Goal: Task Accomplishment & Management: Manage account settings

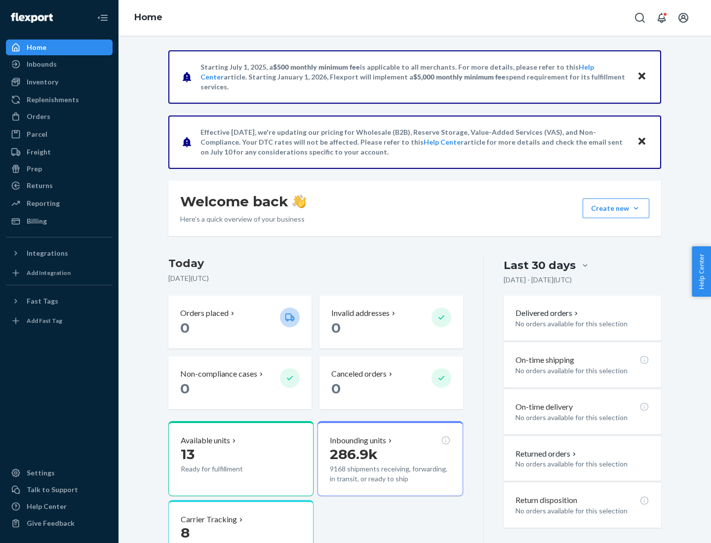
click at [636, 208] on button "Create new Create new inbound Create new order Create new product" at bounding box center [615, 208] width 67 height 20
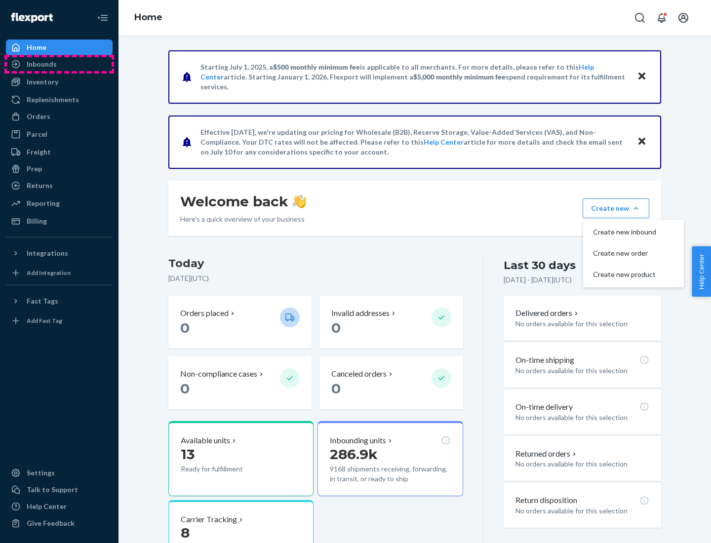
click at [59, 64] on div "Inbounds" at bounding box center [59, 64] width 105 height 14
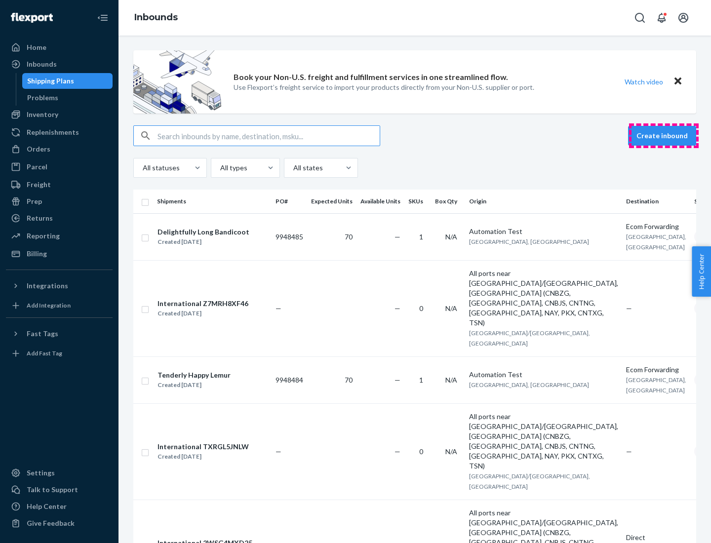
click at [663, 136] on button "Create inbound" at bounding box center [662, 136] width 68 height 20
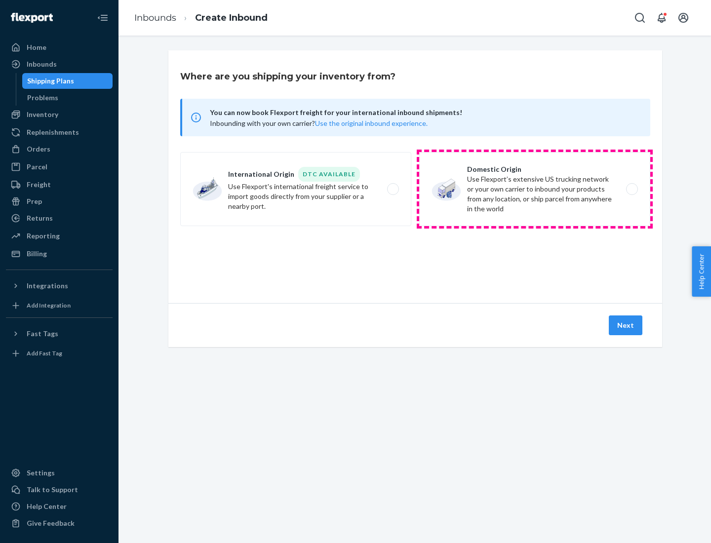
click at [535, 189] on label "Domestic Origin Use Flexport’s extensive US trucking network or your own carrie…" at bounding box center [534, 189] width 231 height 74
click at [631, 189] on input "Domestic Origin Use Flexport’s extensive US trucking network or your own carrie…" at bounding box center [634, 189] width 6 height 6
radio input "true"
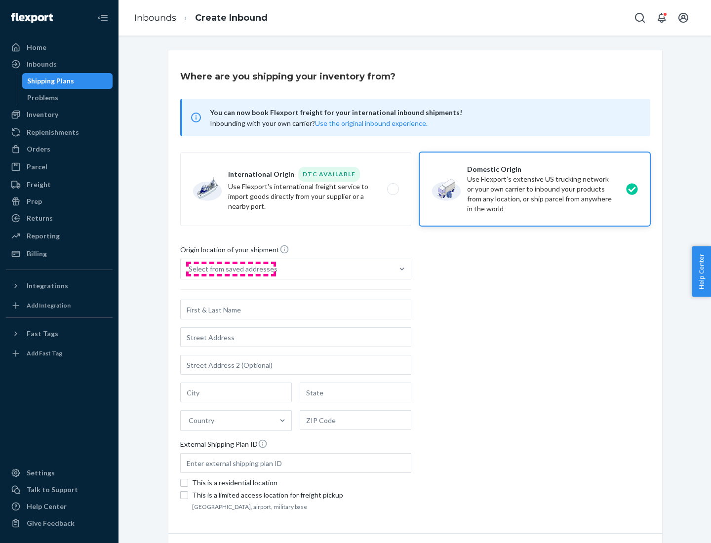
click at [231, 269] on div "Select from saved addresses" at bounding box center [233, 269] width 89 height 10
click at [190, 269] on input "Select from saved addresses" at bounding box center [189, 269] width 1 height 10
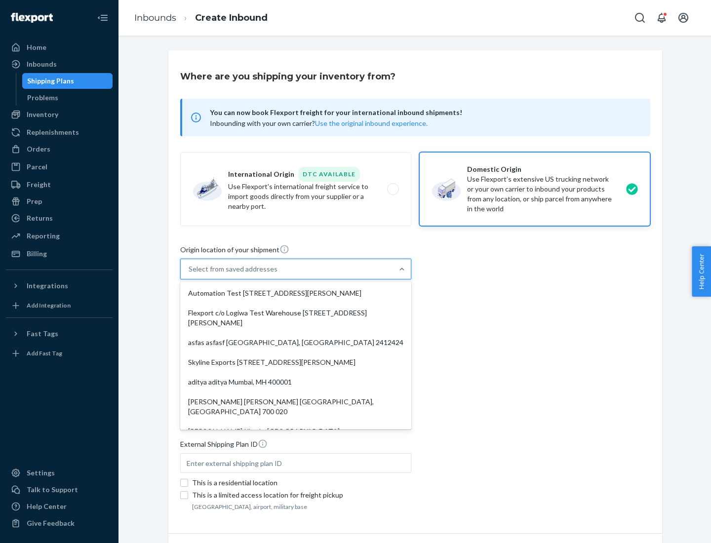
scroll to position [4, 0]
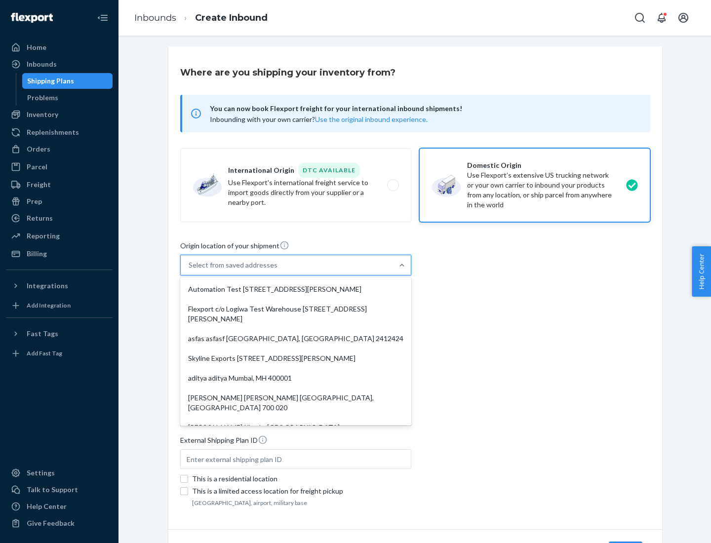
click at [296, 289] on div "Automation Test [STREET_ADDRESS][PERSON_NAME]" at bounding box center [295, 289] width 227 height 20
click at [190, 270] on input "option Automation Test [STREET_ADDRESS][PERSON_NAME]. 9 results available. Use …" at bounding box center [189, 265] width 1 height 10
type input "Automation Test"
type input "[STREET_ADDRESS][PERSON_NAME]"
type input "9th Floor"
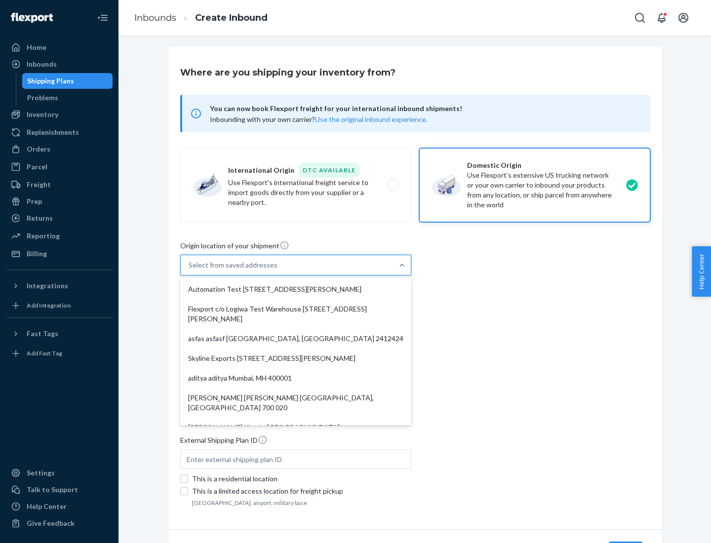
type input "[GEOGRAPHIC_DATA]"
type input "CA"
type input "94104"
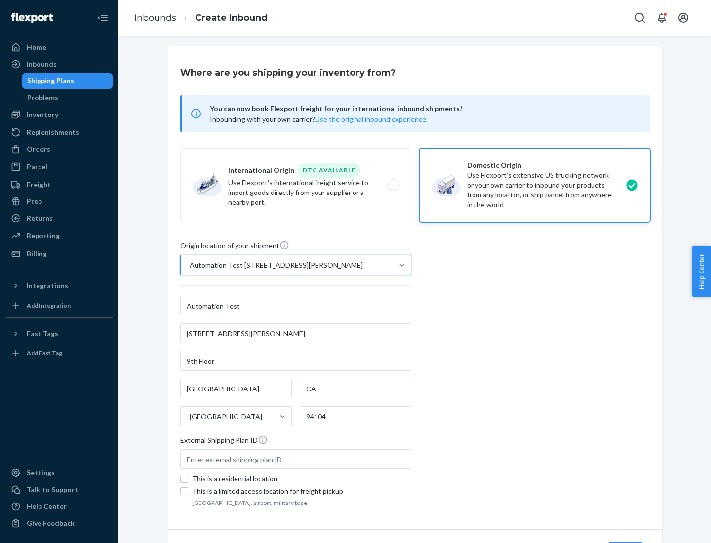
scroll to position [58, 0]
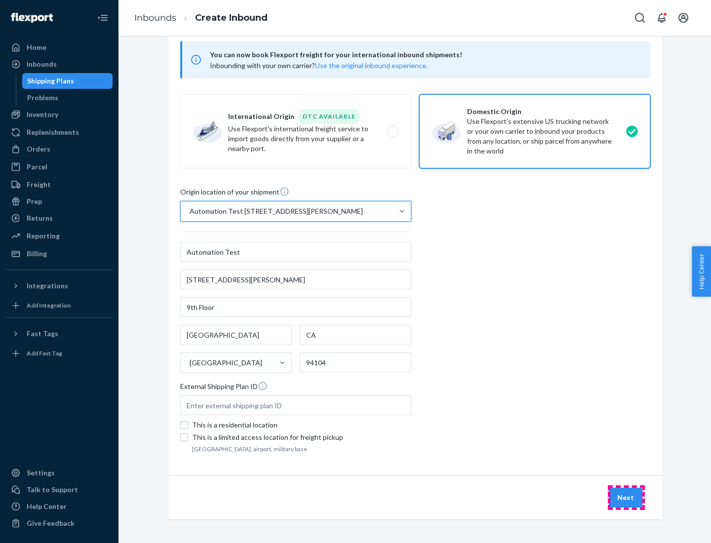
click at [626, 498] on button "Next" at bounding box center [626, 498] width 34 height 20
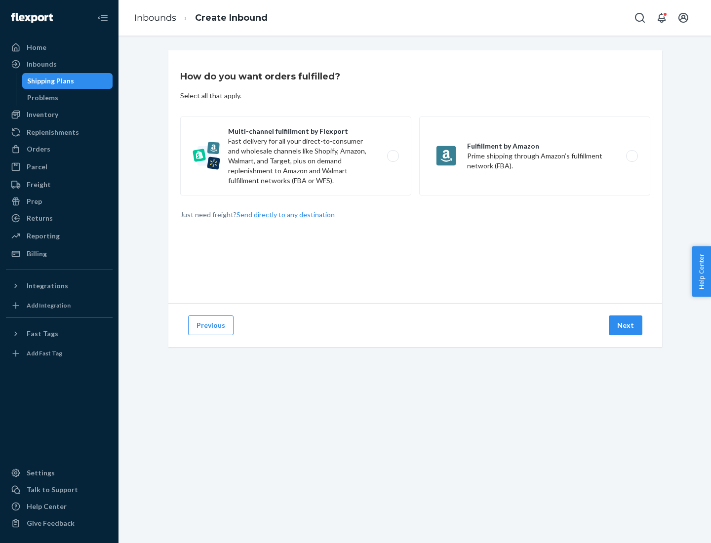
click at [296, 156] on label "Multi-channel fulfillment by Flexport Fast delivery for all your direct-to-cons…" at bounding box center [295, 155] width 231 height 79
click at [392, 156] on input "Multi-channel fulfillment by Flexport Fast delivery for all your direct-to-cons…" at bounding box center [395, 156] width 6 height 6
radio input "true"
click at [626, 325] on button "Next" at bounding box center [626, 325] width 34 height 20
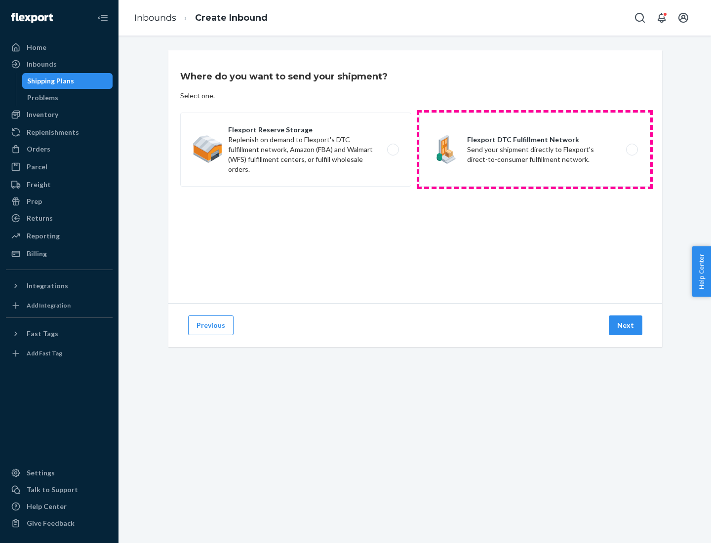
click at [535, 150] on label "Flexport DTC Fulfillment Network Send your shipment directly to Flexport's dire…" at bounding box center [534, 150] width 231 height 74
click at [631, 150] on input "Flexport DTC Fulfillment Network Send your shipment directly to Flexport's dire…" at bounding box center [634, 150] width 6 height 6
radio input "true"
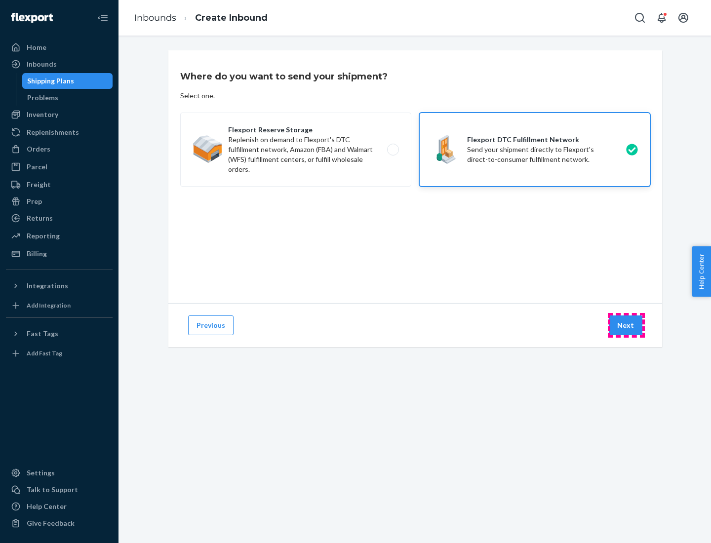
click at [626, 325] on button "Next" at bounding box center [626, 325] width 34 height 20
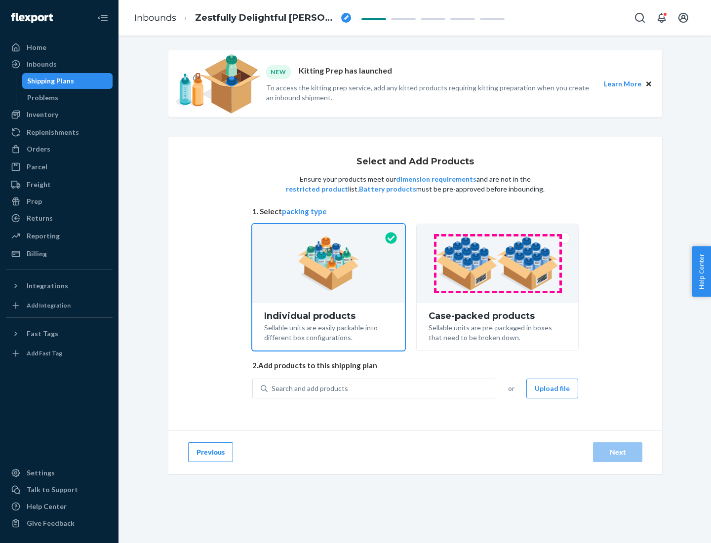
click at [498, 264] on img at bounding box center [497, 263] width 123 height 54
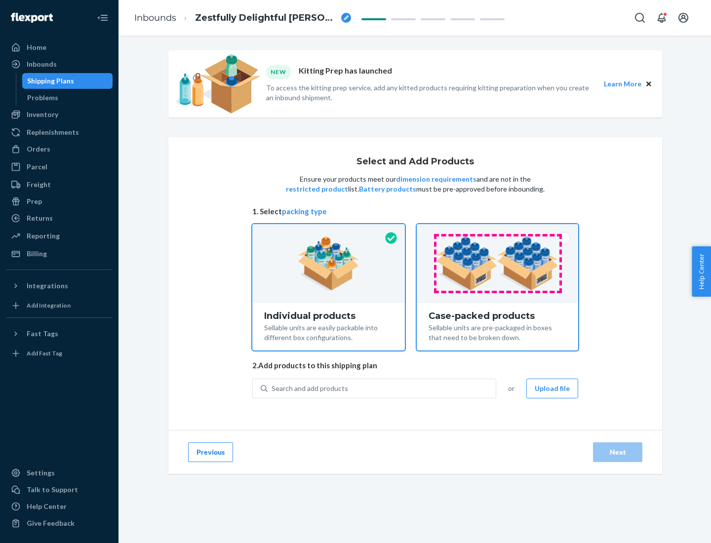
click at [498, 231] on input "Case-packed products Sellable units are pre-packaged in boxes that need to be b…" at bounding box center [497, 227] width 6 height 6
radio input "true"
radio input "false"
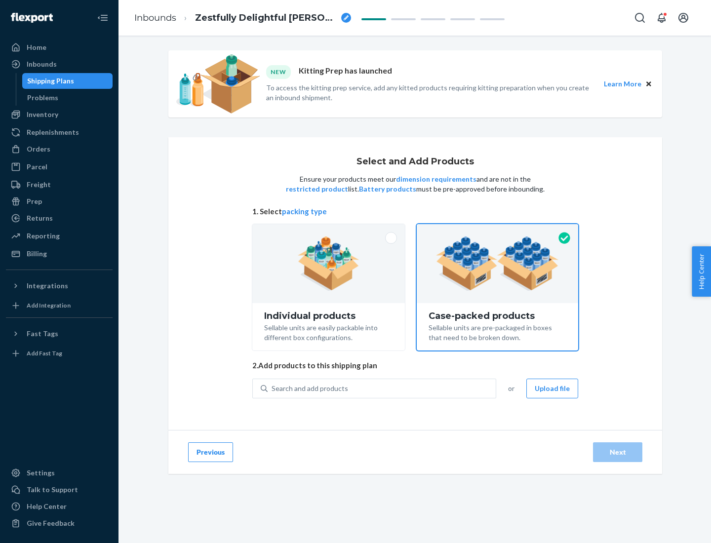
click at [382, 388] on div "Search and add products" at bounding box center [382, 389] width 228 height 18
click at [272, 388] on input "Search and add products" at bounding box center [271, 389] width 1 height 10
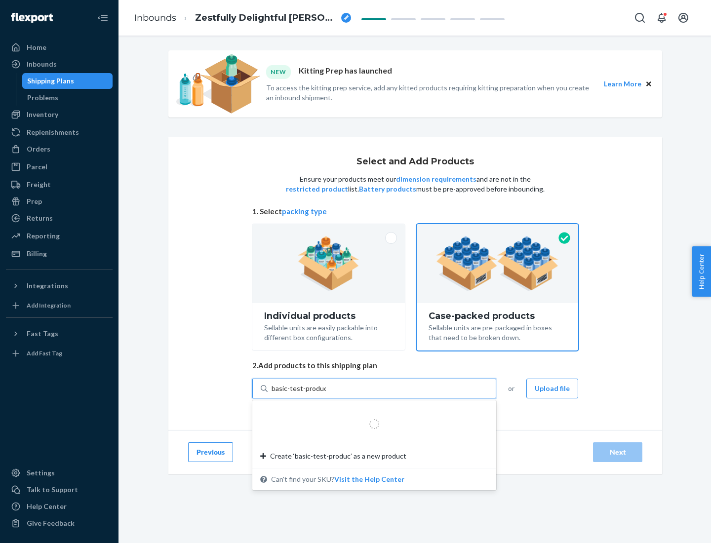
type input "basic-test-product-1"
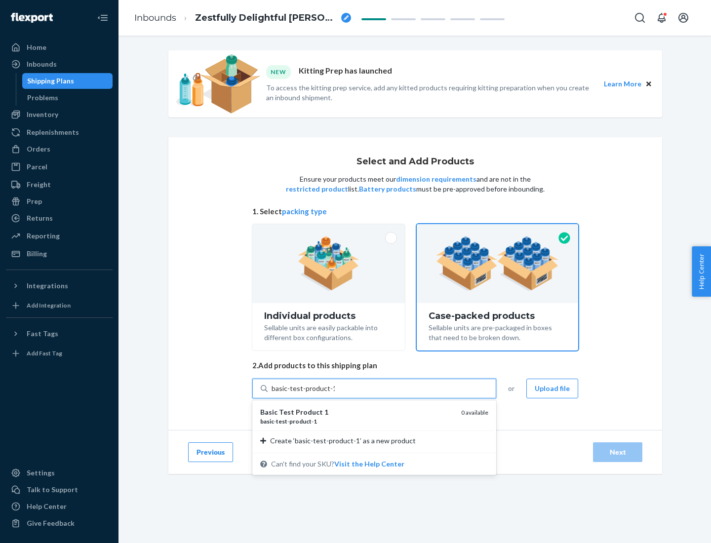
click at [357, 421] on div "basic - test - product - 1" at bounding box center [356, 421] width 193 height 8
click at [335, 393] on input "basic-test-product-1" at bounding box center [302, 389] width 63 height 10
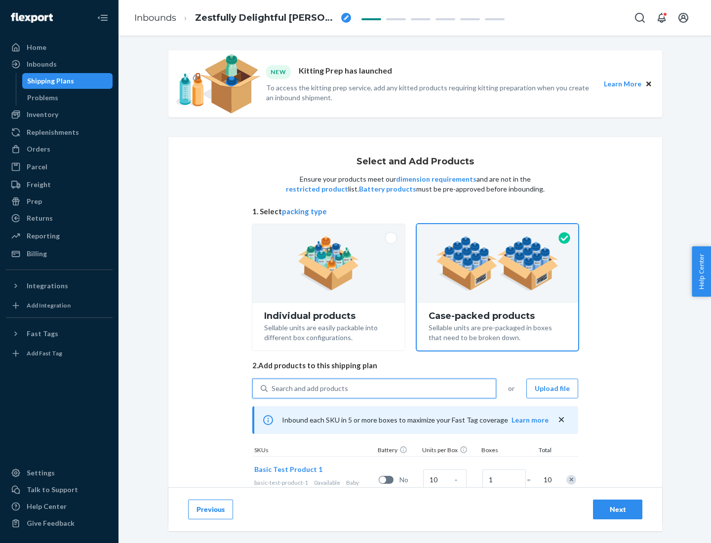
scroll to position [36, 0]
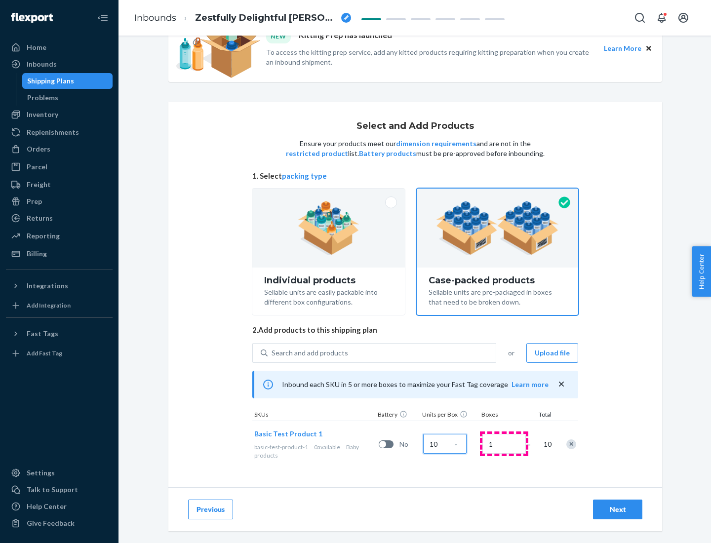
type input "10"
type input "7"
click at [617, 509] on div "Next" at bounding box center [617, 509] width 33 height 10
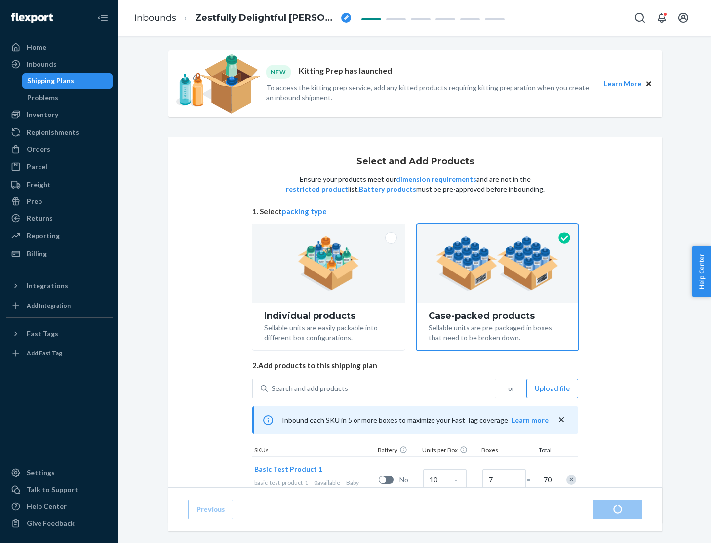
radio input "true"
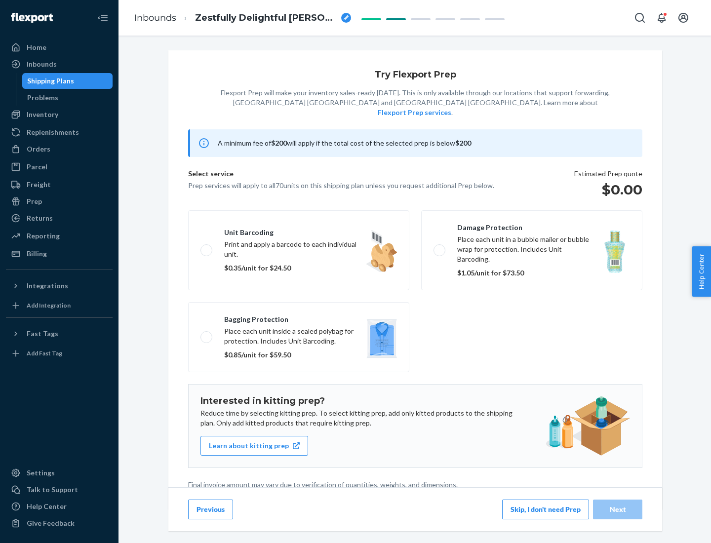
scroll to position [2, 0]
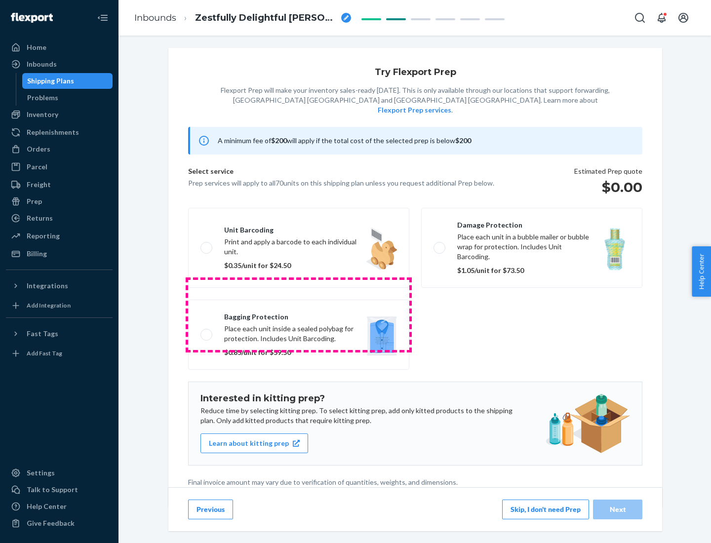
click at [299, 314] on label "Bagging protection Place each unit inside a sealed polybag for protection. Incl…" at bounding box center [298, 335] width 221 height 70
click at [207, 331] on input "Bagging protection Place each unit inside a sealed polybag for protection. Incl…" at bounding box center [203, 334] width 6 height 6
checkbox input "true"
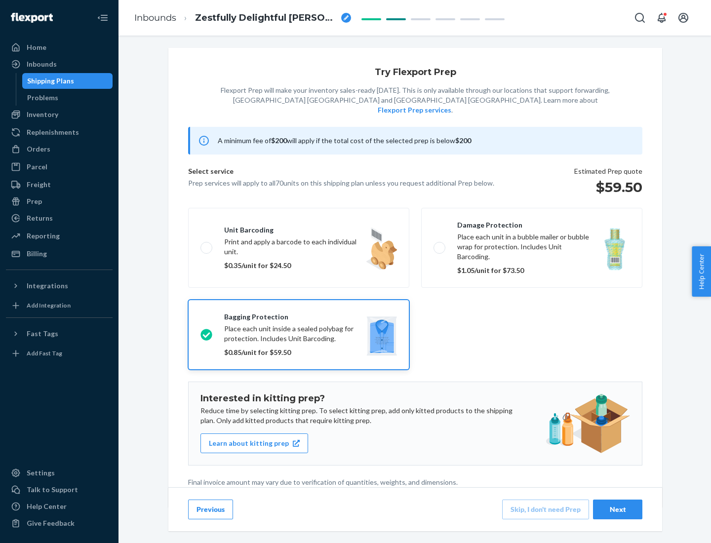
click at [617, 509] on div "Next" at bounding box center [617, 509] width 33 height 10
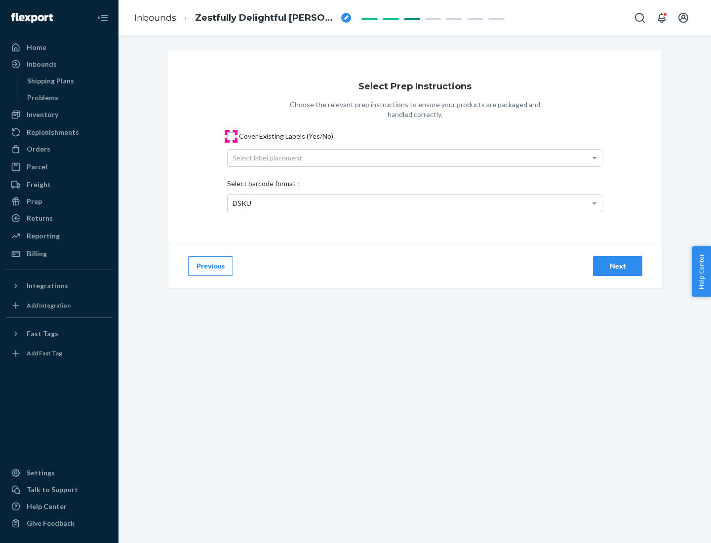
click at [231, 136] on input "Cover Existing Labels (Yes/No)" at bounding box center [231, 136] width 8 height 8
checkbox input "true"
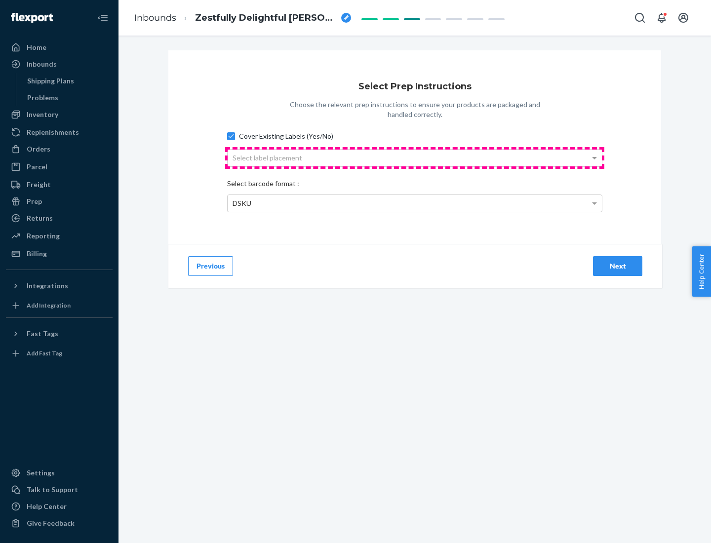
click at [415, 157] on div "Select label placement" at bounding box center [415, 158] width 374 height 17
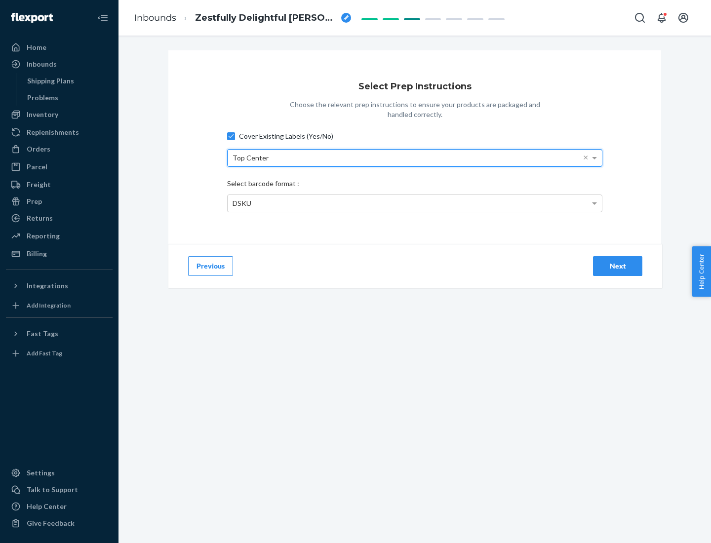
click at [415, 203] on div "DSKU" at bounding box center [415, 203] width 374 height 17
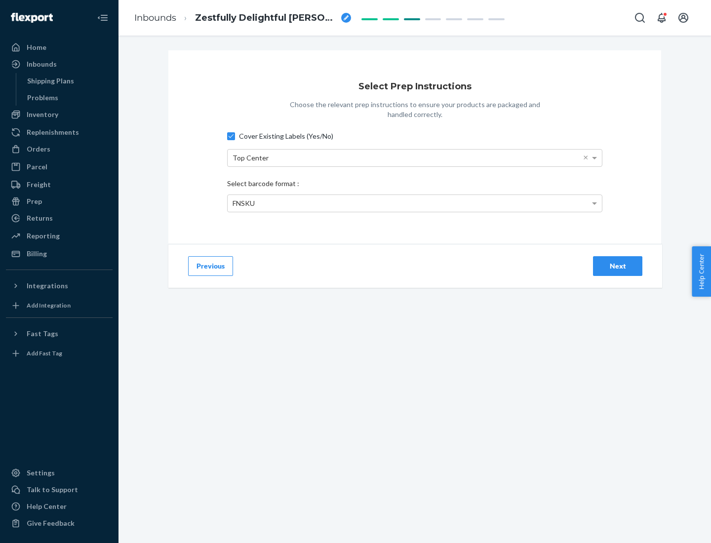
click at [617, 266] on div "Next" at bounding box center [617, 266] width 33 height 10
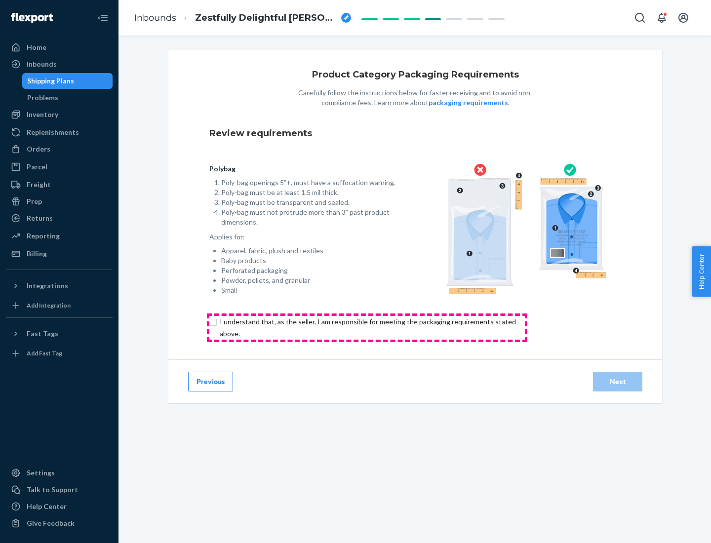
click at [367, 327] on input "checkbox" at bounding box center [373, 328] width 328 height 24
checkbox input "true"
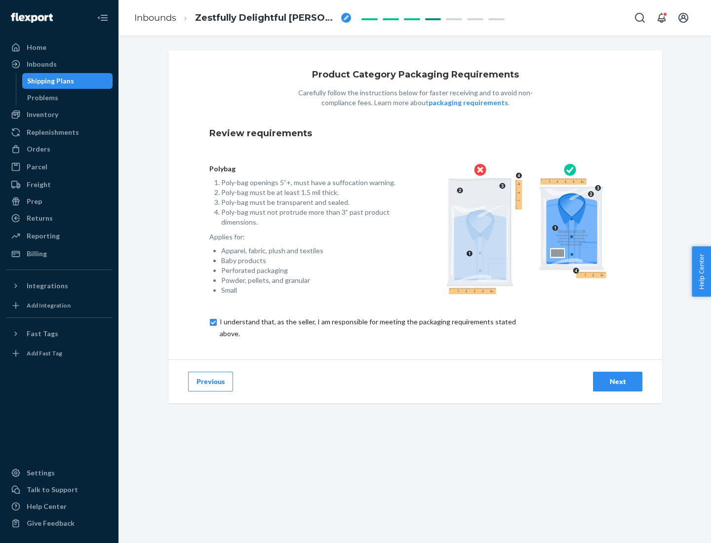
click at [617, 381] on div "Next" at bounding box center [617, 382] width 33 height 10
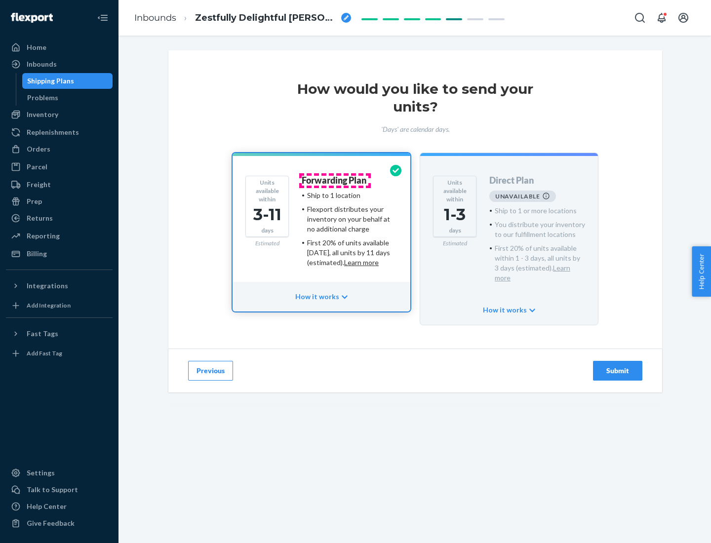
click at [335, 180] on h4 "Forwarding Plan" at bounding box center [334, 181] width 65 height 10
click at [617, 366] on div "Submit" at bounding box center [617, 371] width 33 height 10
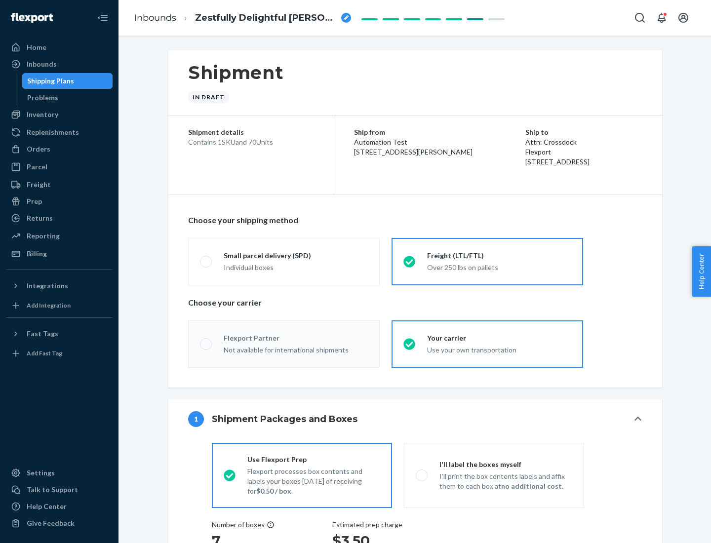
radio input "true"
radio input "false"
radio input "true"
radio input "false"
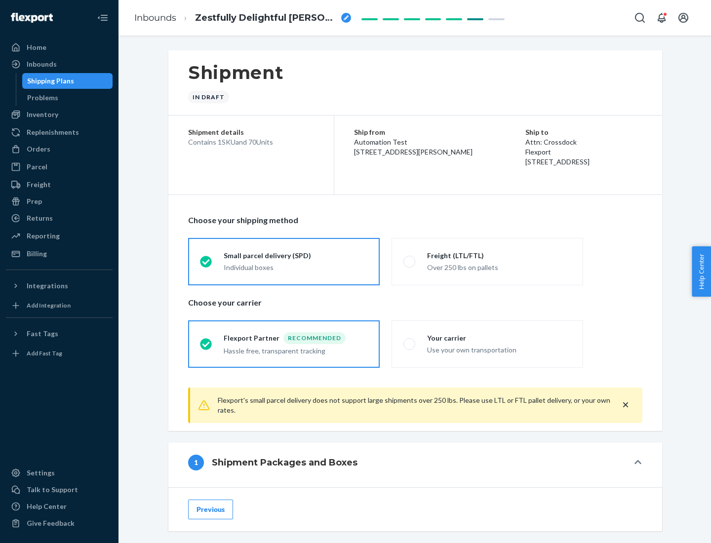
click at [487, 261] on div "Over 250 lbs on pallets" at bounding box center [499, 267] width 144 height 12
click at [410, 261] on input "Freight (LTL/FTL) Over 250 lbs on pallets" at bounding box center [406, 261] width 6 height 6
radio input "true"
radio input "false"
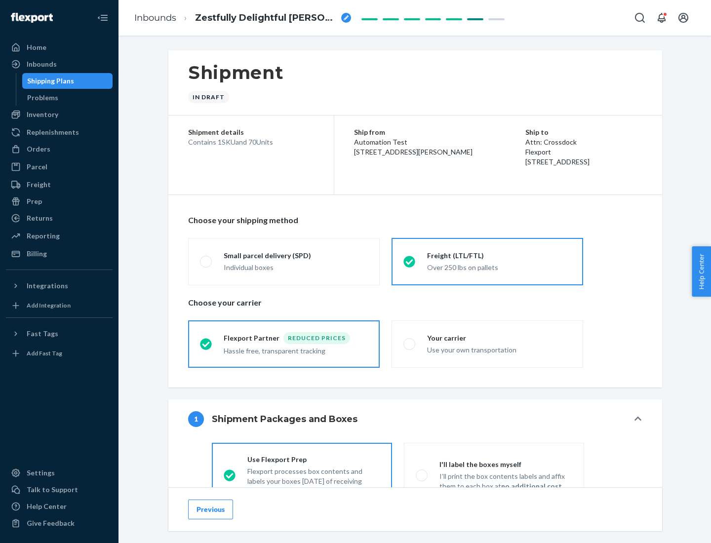
scroll to position [55, 0]
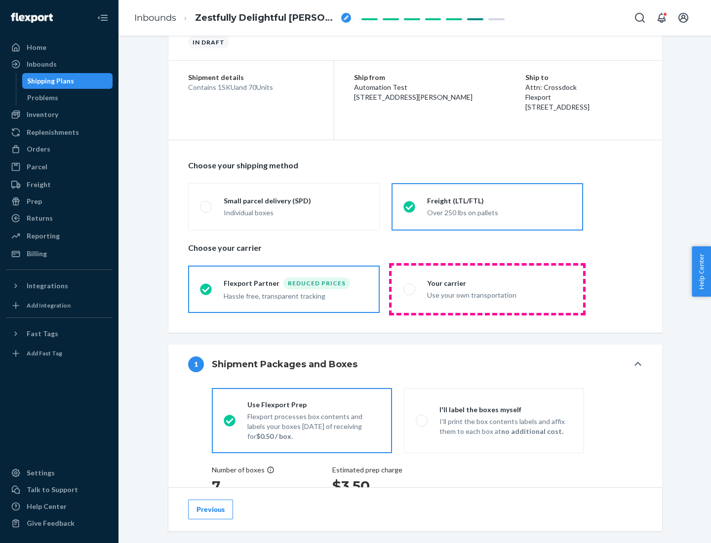
click at [487, 289] on div "Use your own transportation" at bounding box center [499, 294] width 144 height 12
click at [410, 289] on input "Your carrier Use your own transportation" at bounding box center [406, 289] width 6 height 6
radio input "true"
radio input "false"
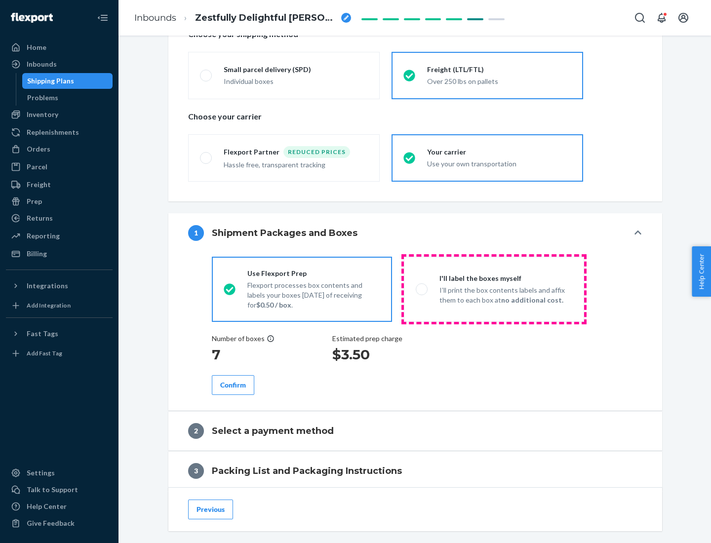
click at [494, 289] on p "I’ll print the box contents labels and affix them to each box at no additional …" at bounding box center [505, 295] width 133 height 20
click at [422, 289] on input "I'll label the boxes myself I’ll print the box contents labels and affix them t…" at bounding box center [419, 289] width 6 height 6
radio input "true"
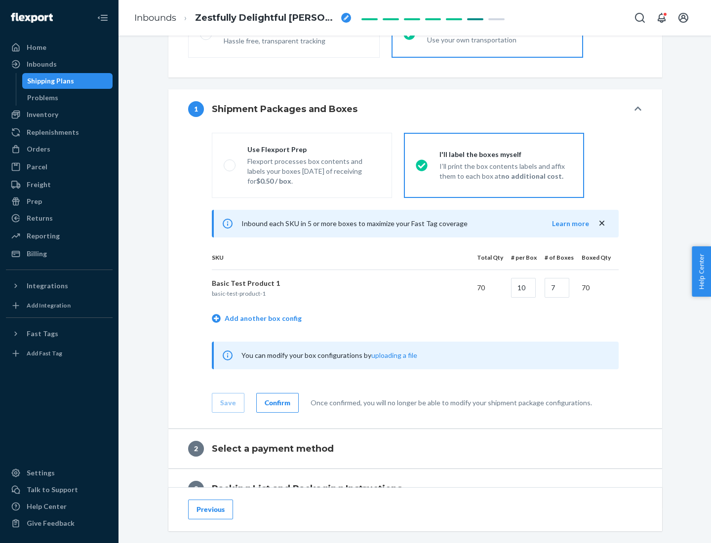
scroll to position [170, 0]
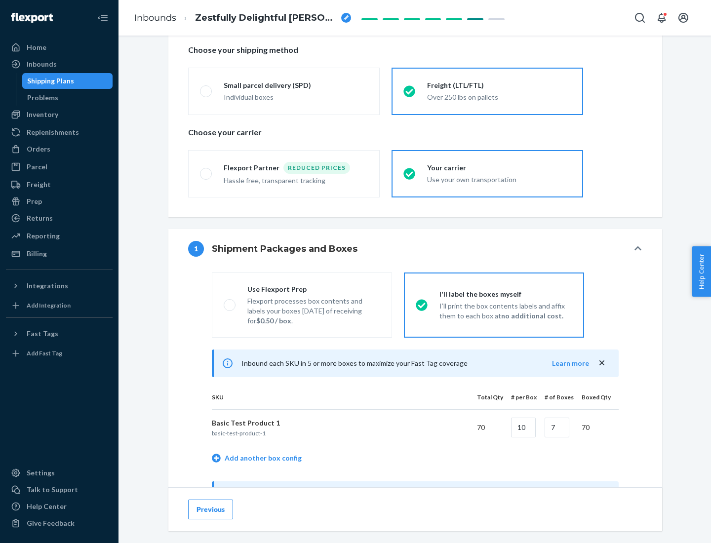
click at [313, 289] on div "Use Flexport Prep" at bounding box center [313, 289] width 133 height 10
click at [230, 302] on input "Use Flexport Prep Flexport processes box contents and labels your boxes [DATE] …" at bounding box center [227, 305] width 6 height 6
radio input "true"
radio input "false"
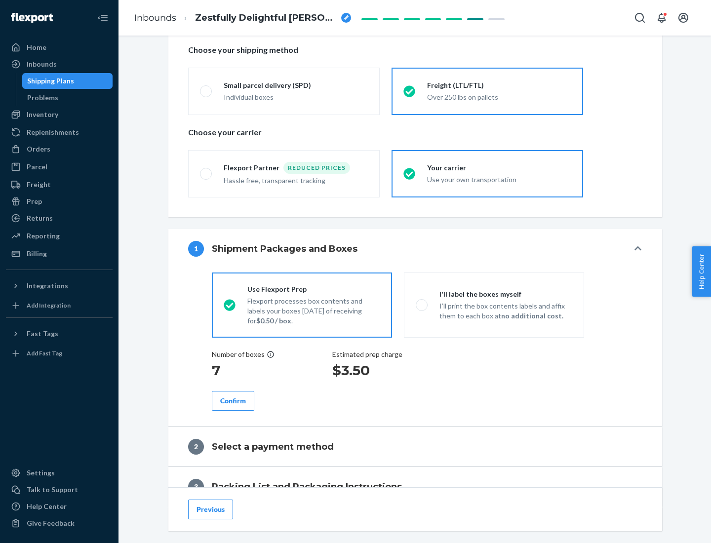
scroll to position [282, 0]
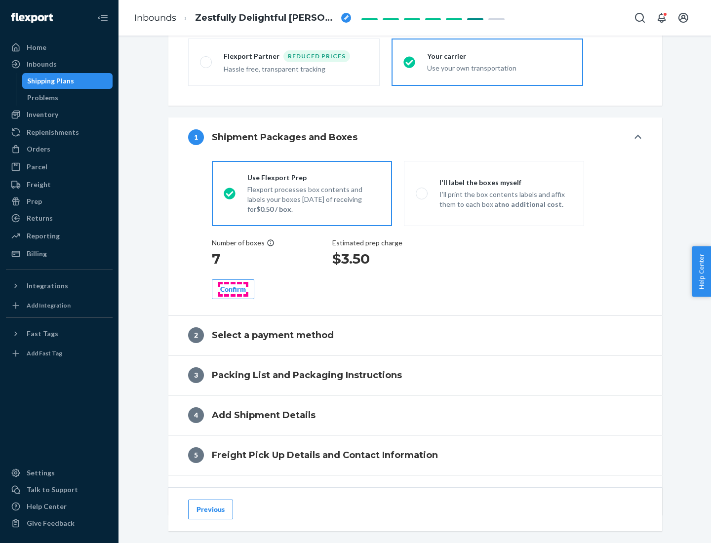
click at [233, 289] on div "Confirm" at bounding box center [233, 289] width 26 height 10
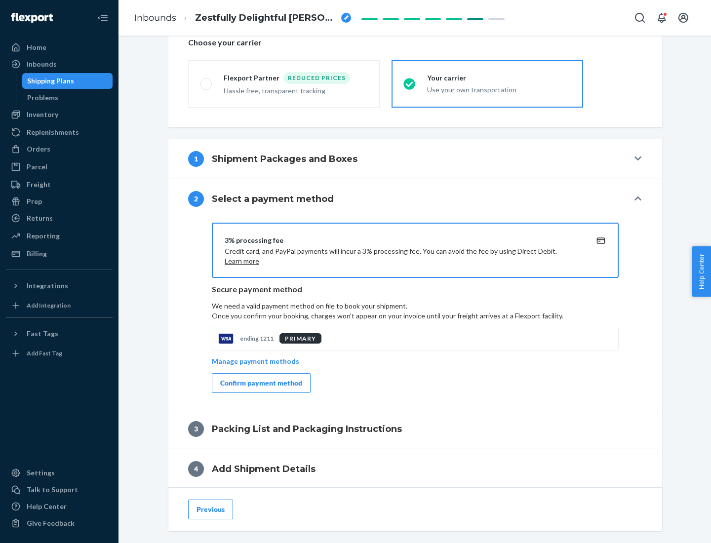
scroll to position [354, 0]
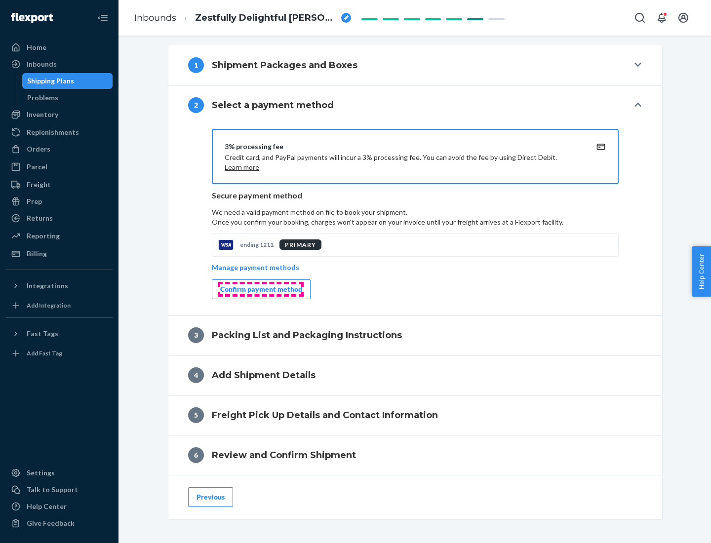
click at [260, 289] on div "Confirm payment method" at bounding box center [261, 289] width 82 height 10
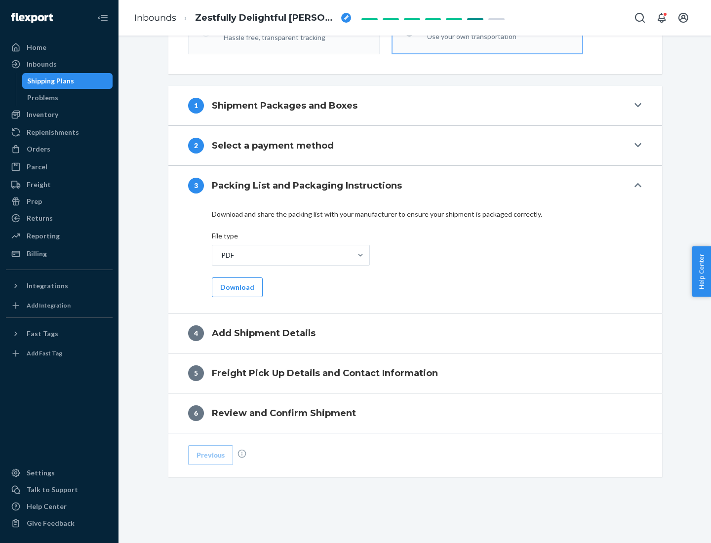
scroll to position [311, 0]
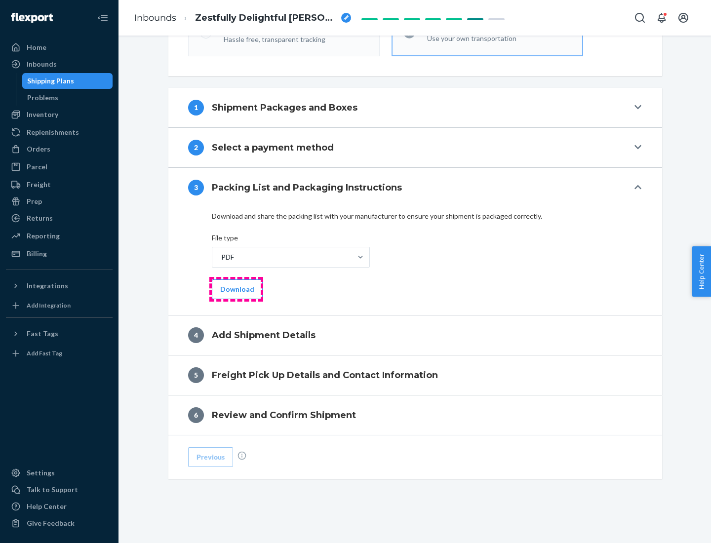
click at [236, 289] on button "Download" at bounding box center [237, 289] width 51 height 20
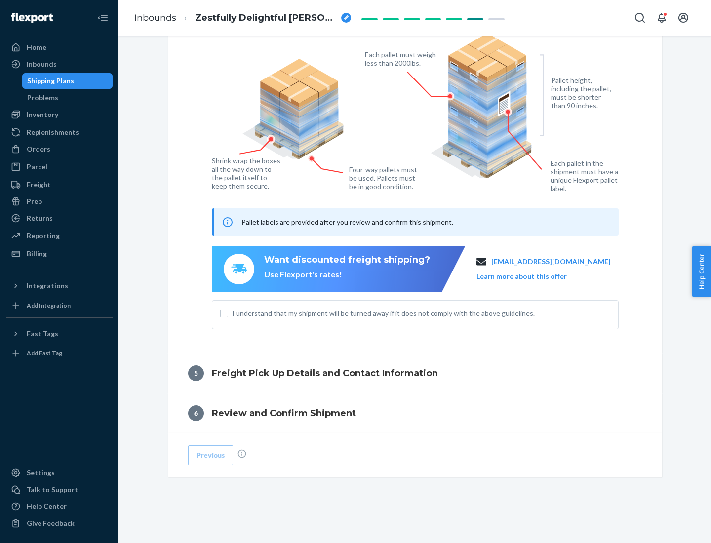
click at [415, 313] on span "I understand that my shipment will be turned away if it does not comply with th…" at bounding box center [421, 313] width 378 height 10
click at [228, 313] on input "I understand that my shipment will be turned away if it does not comply with th…" at bounding box center [224, 313] width 8 height 8
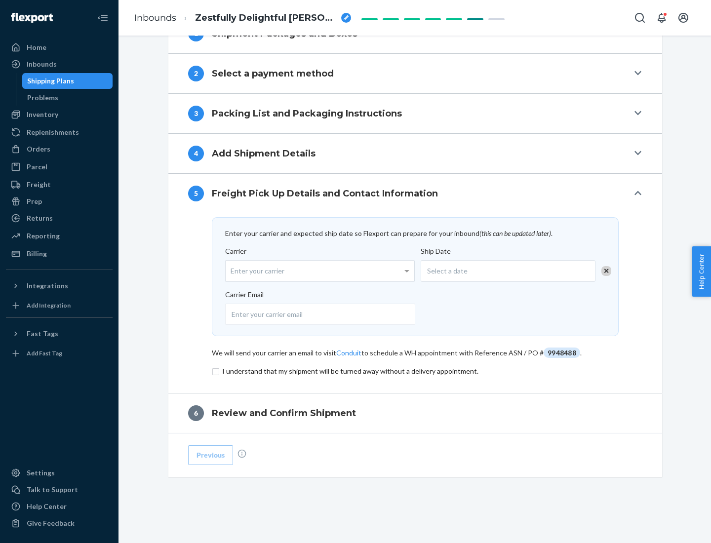
click at [415, 371] on input "checkbox" at bounding box center [415, 371] width 407 height 12
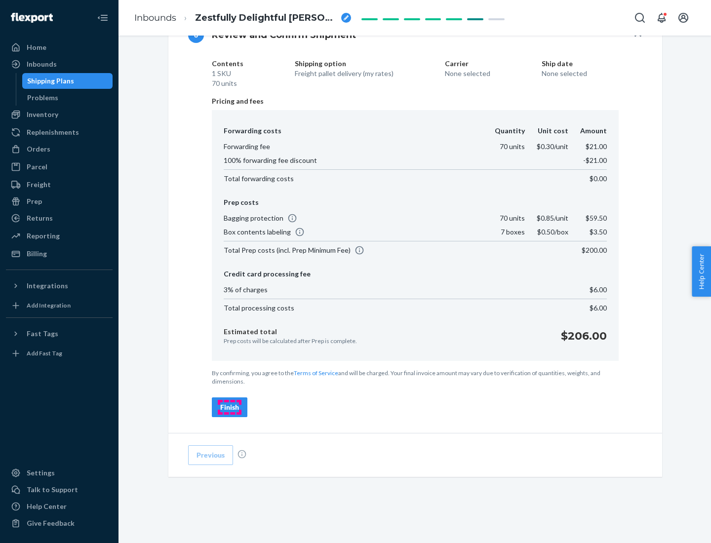
click at [230, 407] on div "Finish" at bounding box center [229, 407] width 19 height 10
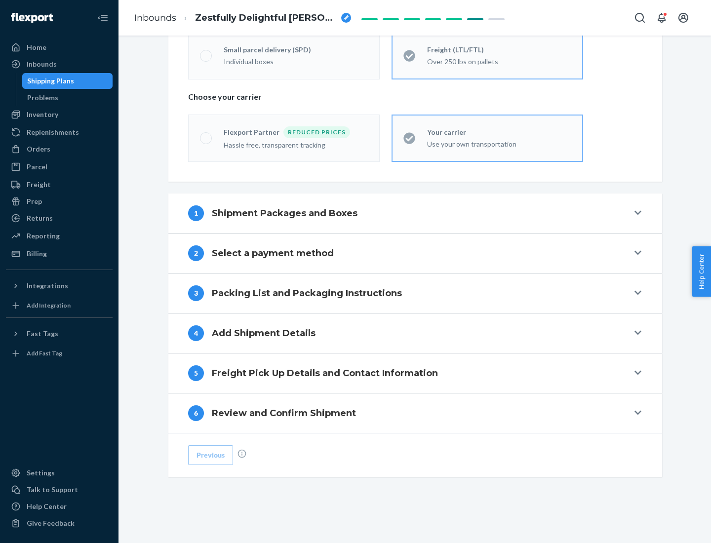
scroll to position [206, 0]
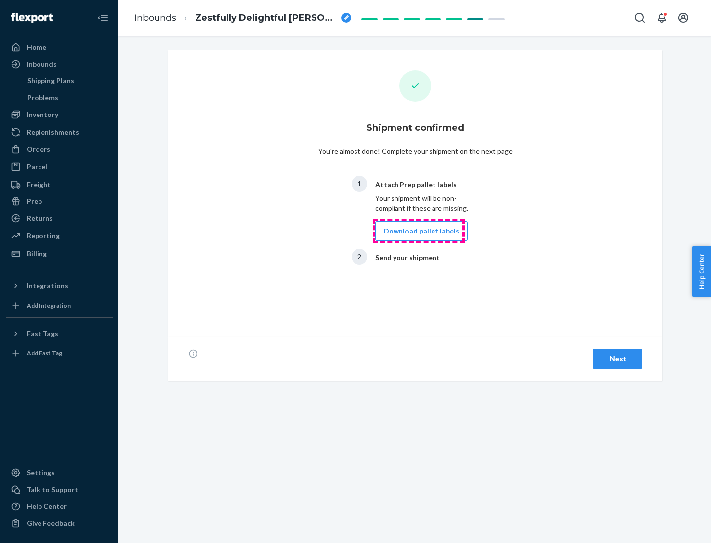
click at [419, 231] on button "Download pallet labels" at bounding box center [421, 231] width 92 height 20
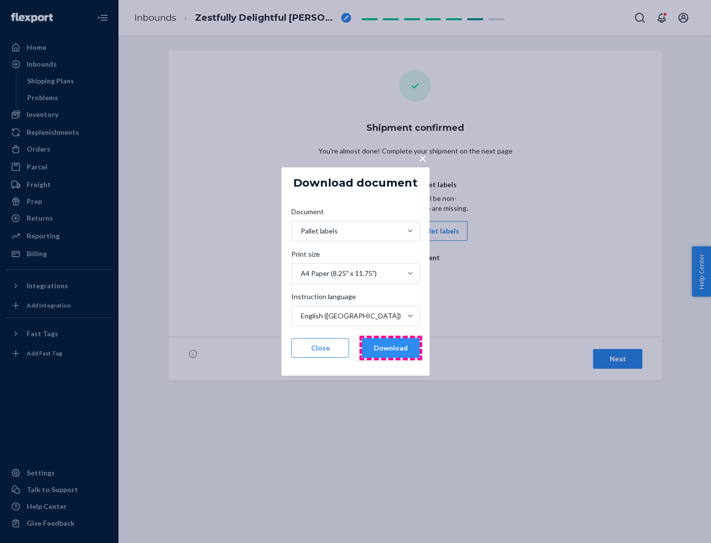
click at [390, 348] on button "Download" at bounding box center [391, 348] width 58 height 20
click at [422, 157] on span "×" at bounding box center [423, 158] width 8 height 17
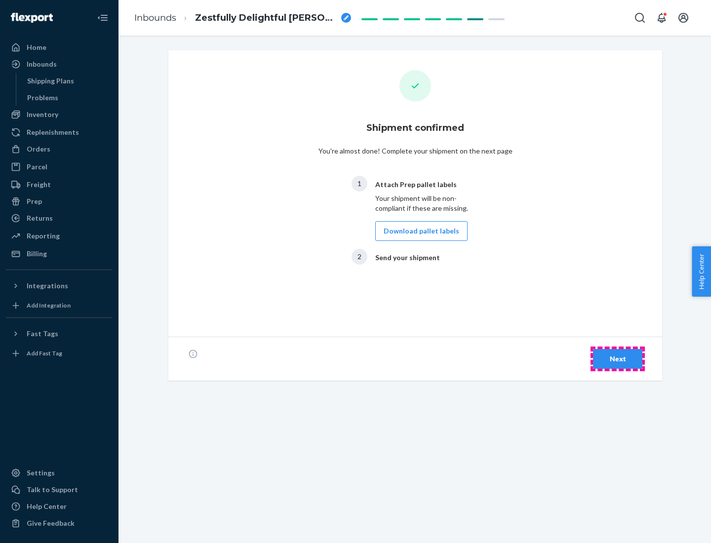
click at [617, 359] on div "Next" at bounding box center [617, 359] width 33 height 10
